Goal: Find specific page/section: Find specific page/section

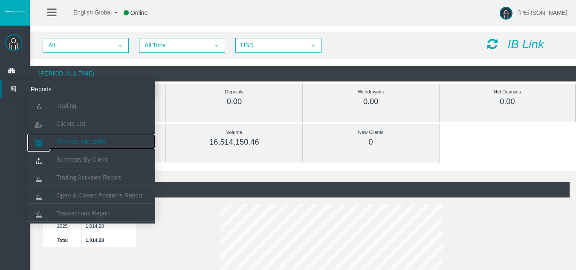
click at [86, 139] on span "Partners Hierarchy" at bounding box center [81, 141] width 50 height 7
